Goal: Information Seeking & Learning: Learn about a topic

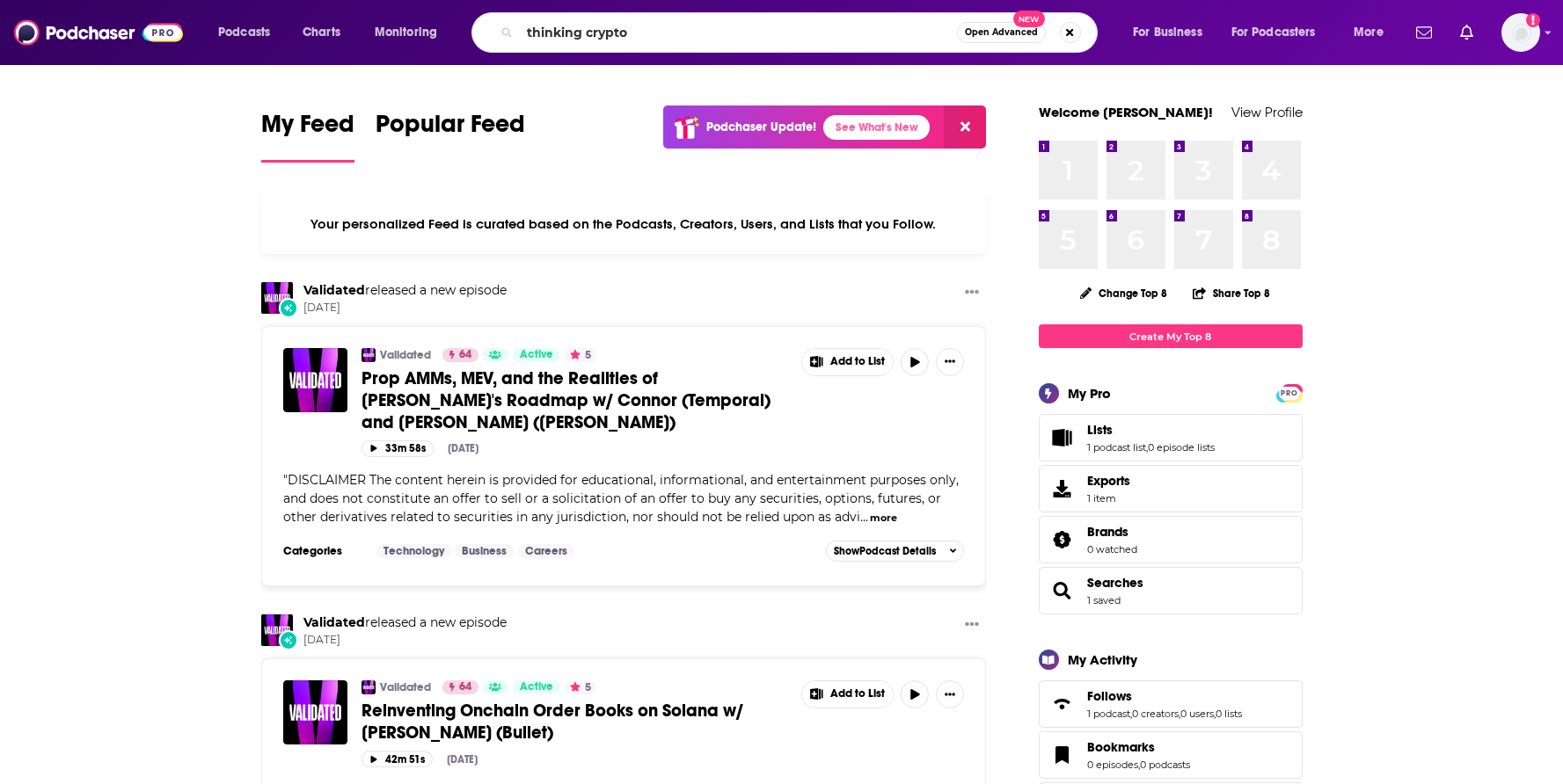
type input "thinking crypto"
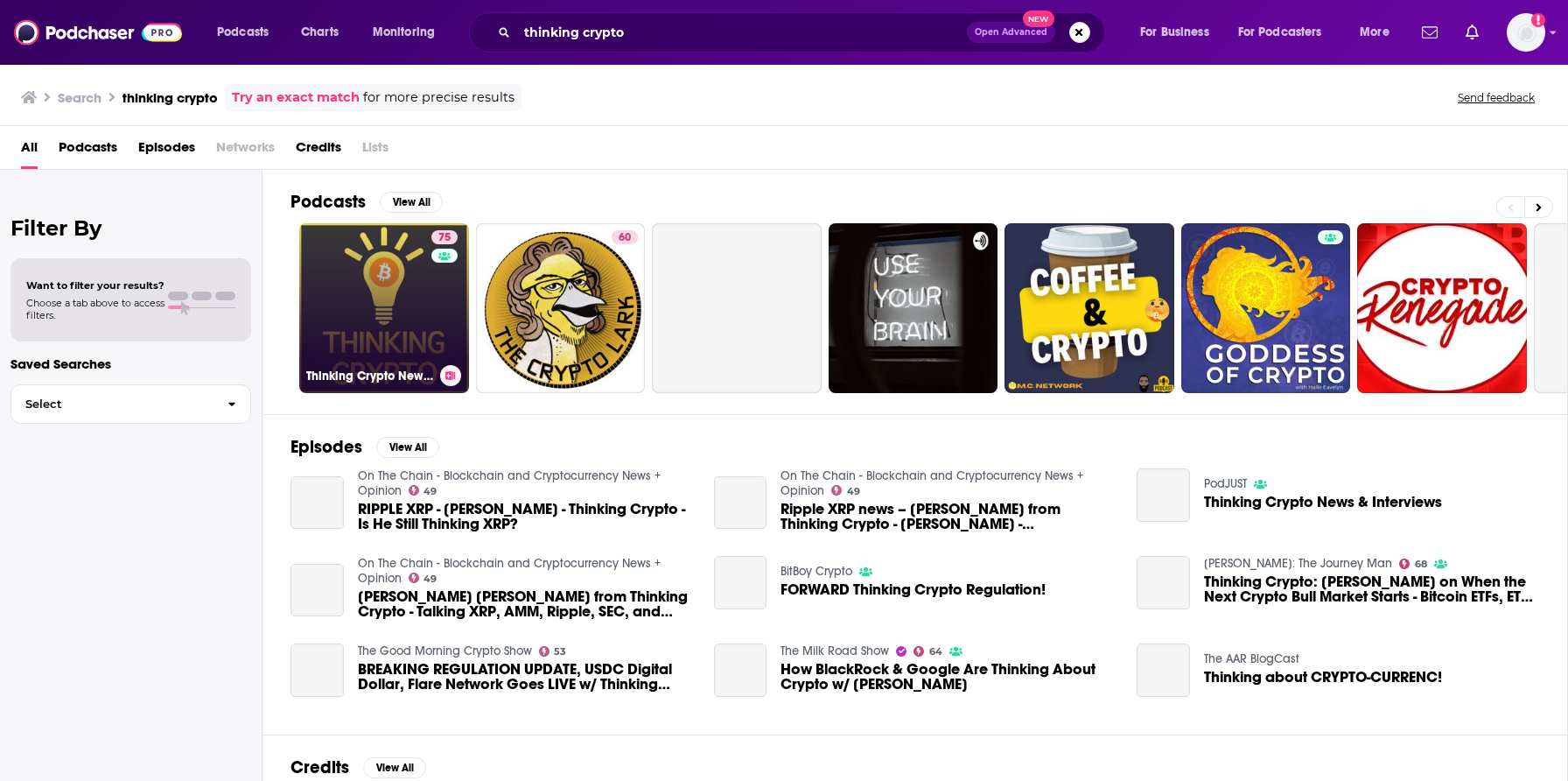
click at [395, 331] on link "75 Thinking Crypto News & Interviews" at bounding box center [384, 308] width 170 height 170
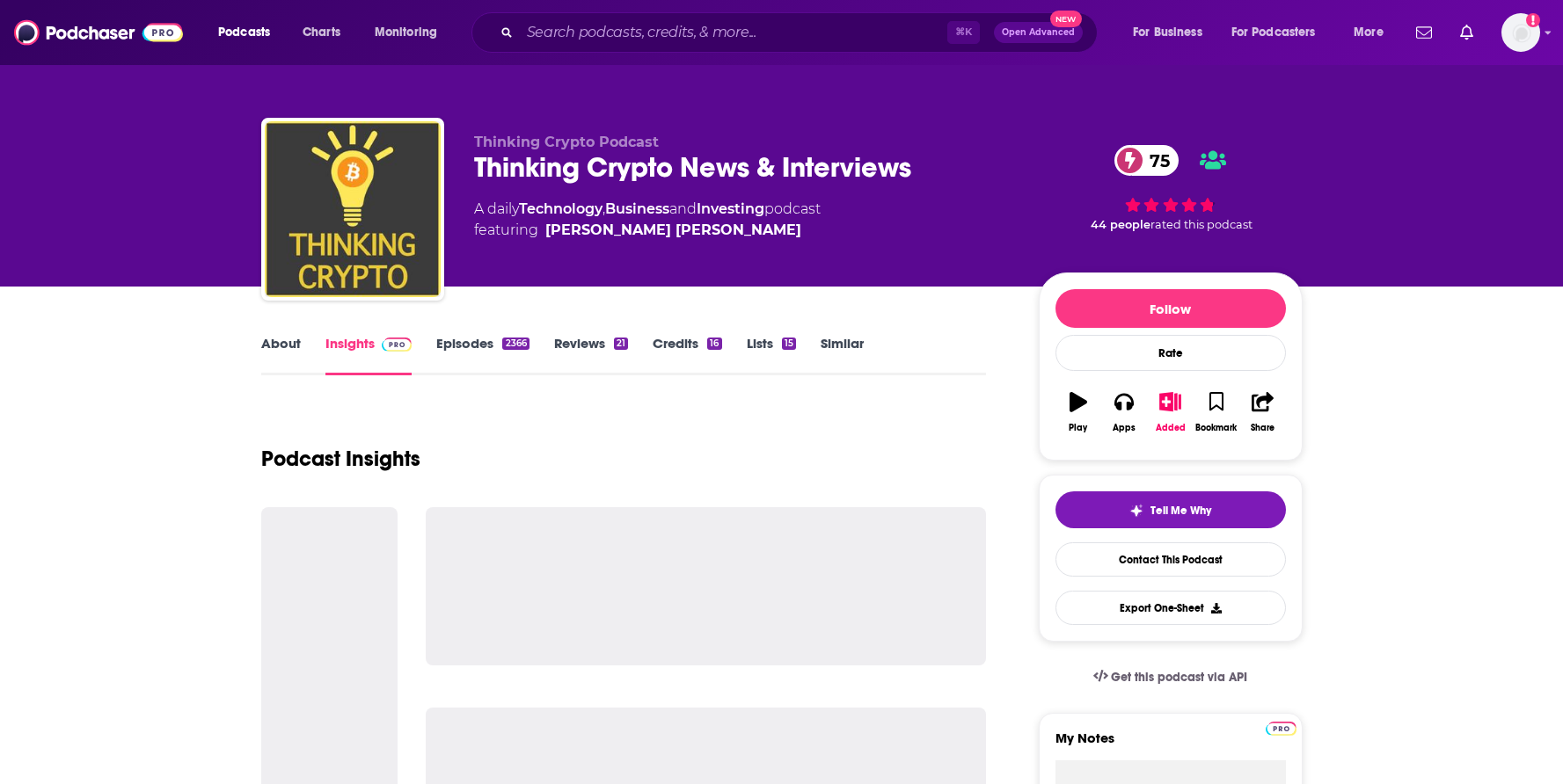
click at [284, 349] on link "About" at bounding box center [281, 354] width 39 height 40
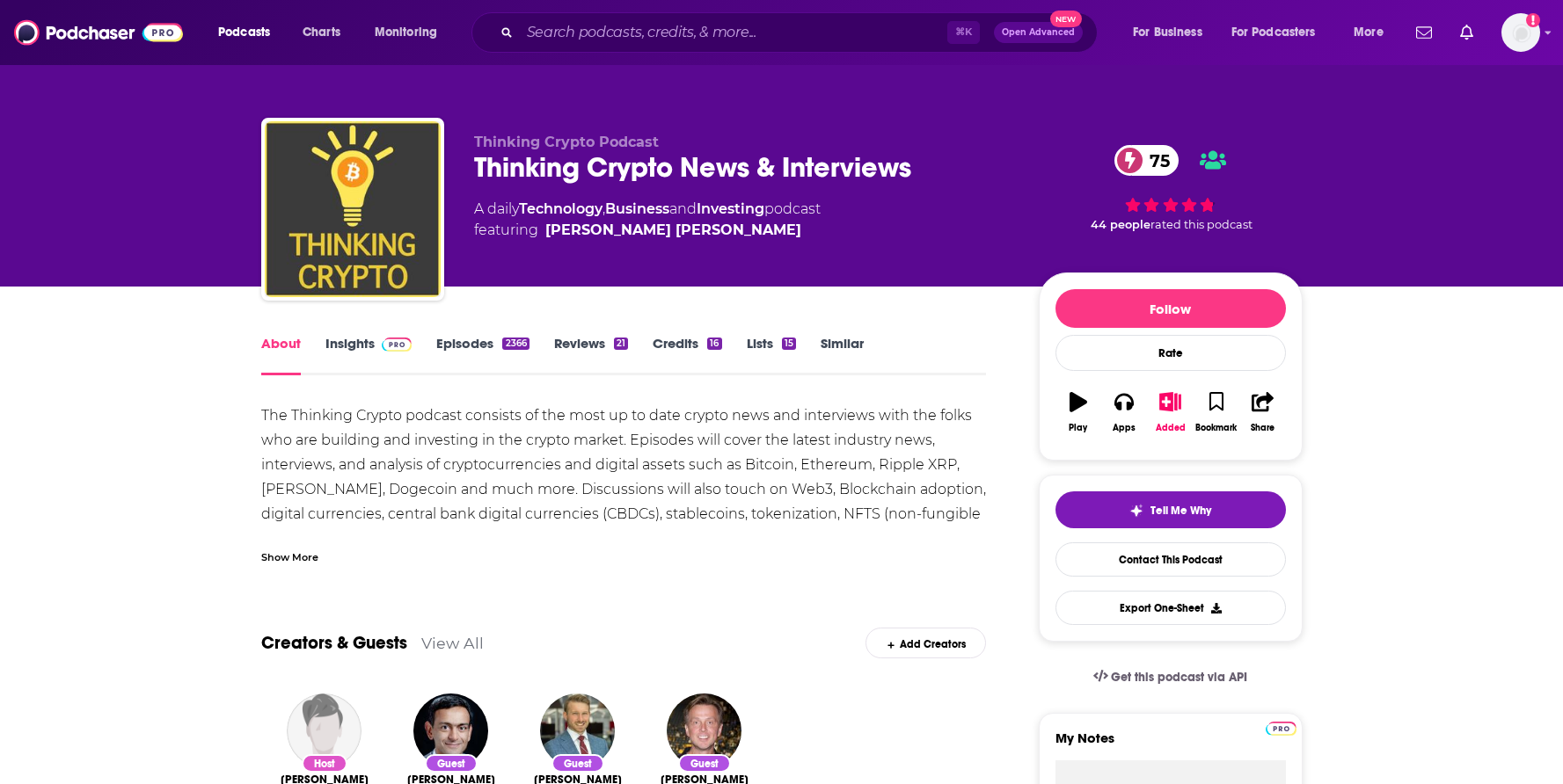
click at [343, 347] on link "Insights" at bounding box center [368, 354] width 87 height 40
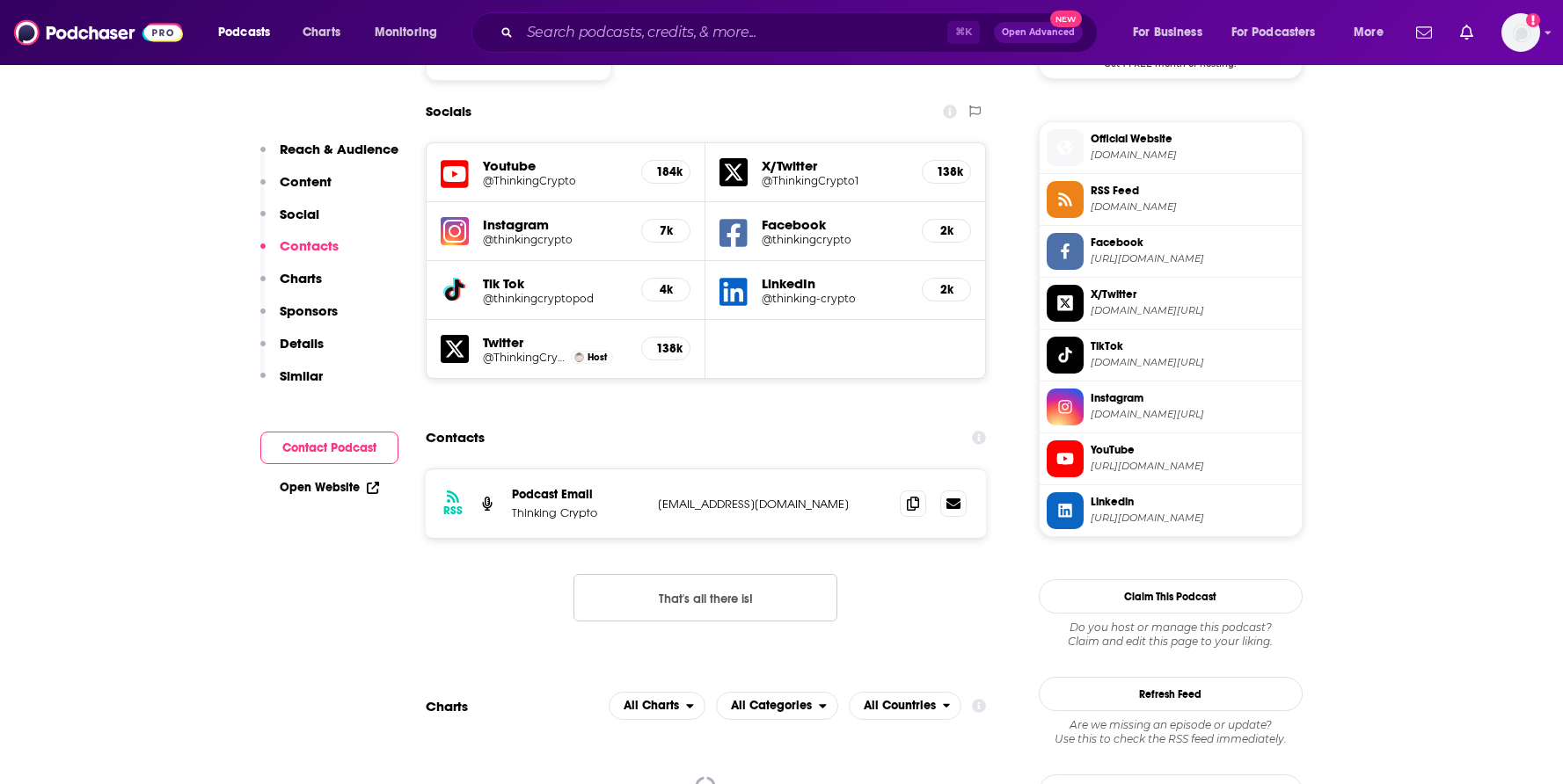
scroll to position [1503, 0]
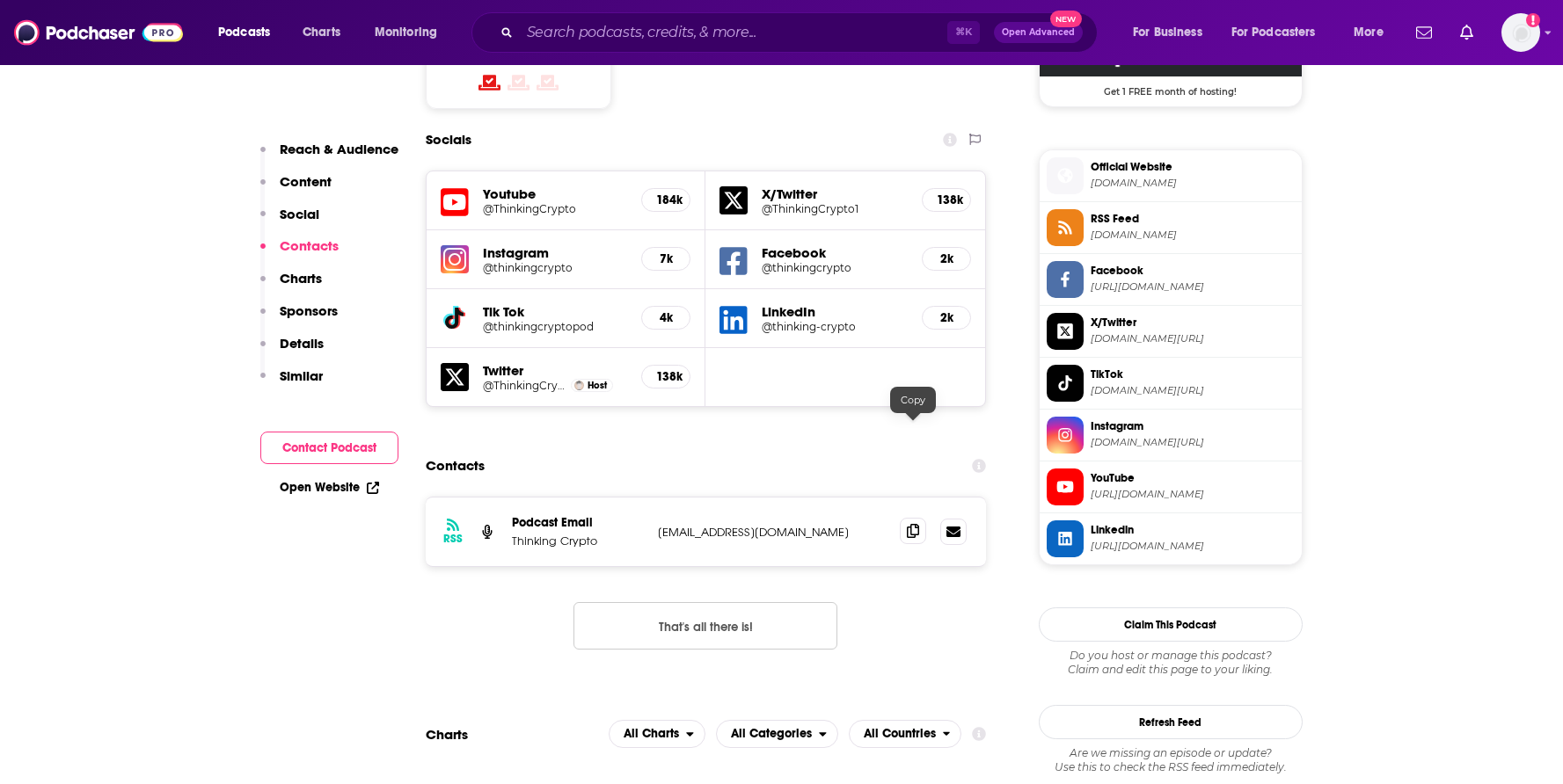
click at [923, 518] on span at bounding box center [912, 531] width 27 height 26
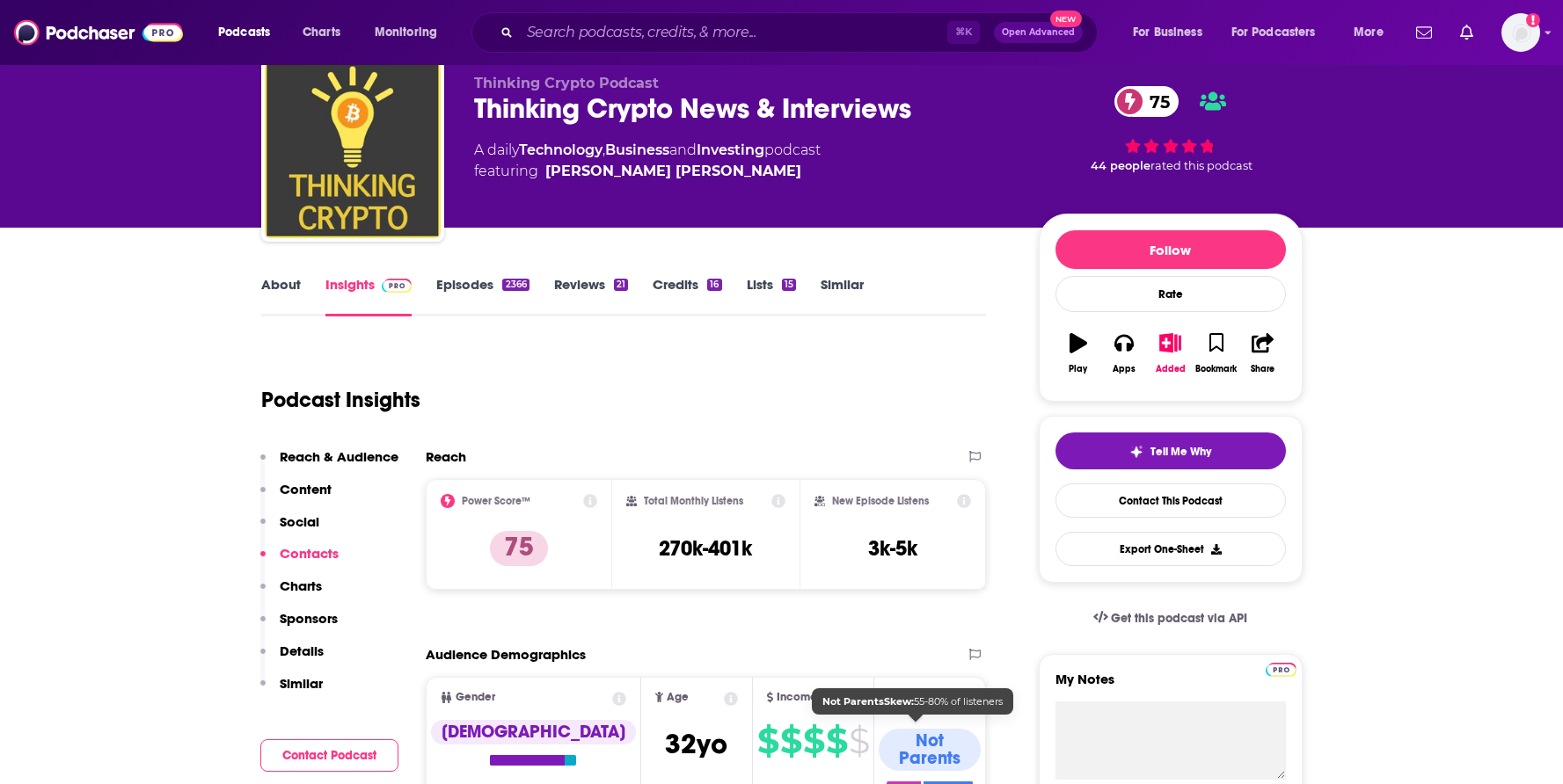
scroll to position [0, 0]
